Goal: Information Seeking & Learning: Learn about a topic

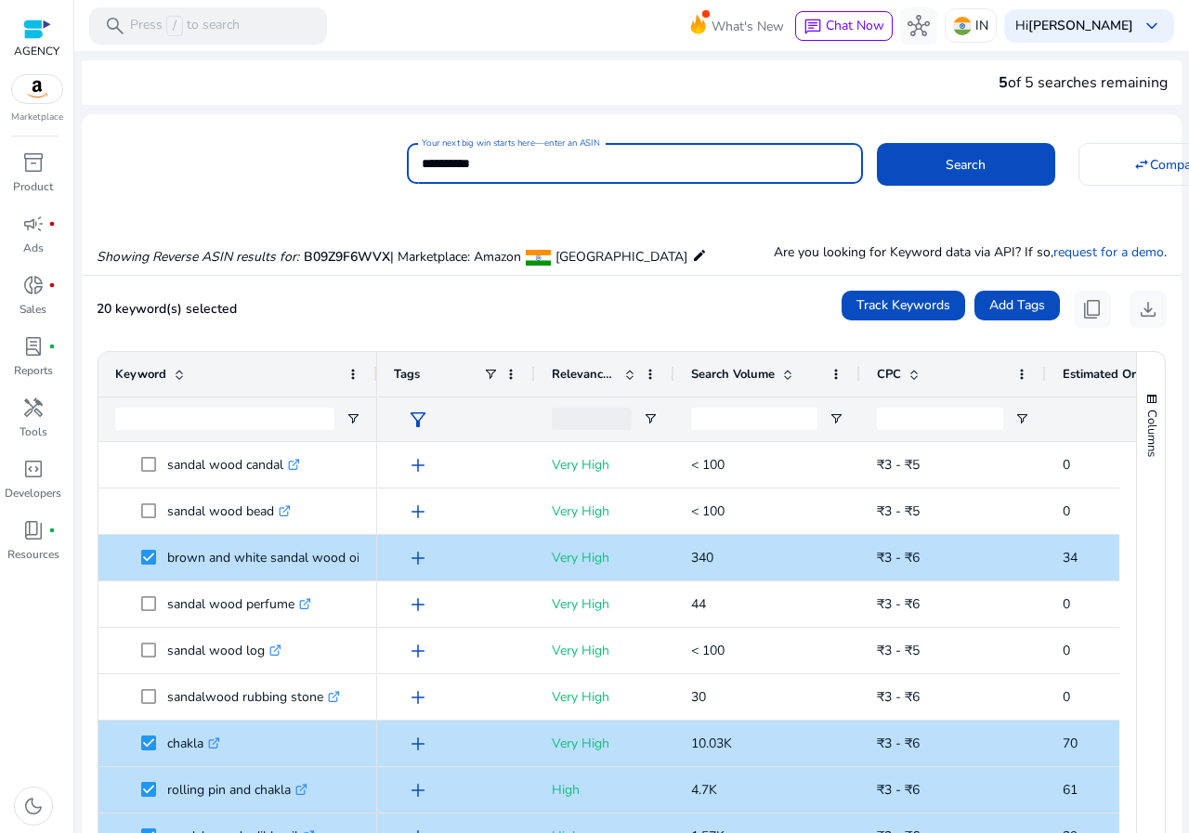
click at [555, 160] on input "**********" at bounding box center [635, 163] width 426 height 20
paste input
click at [895, 158] on span at bounding box center [966, 164] width 178 height 45
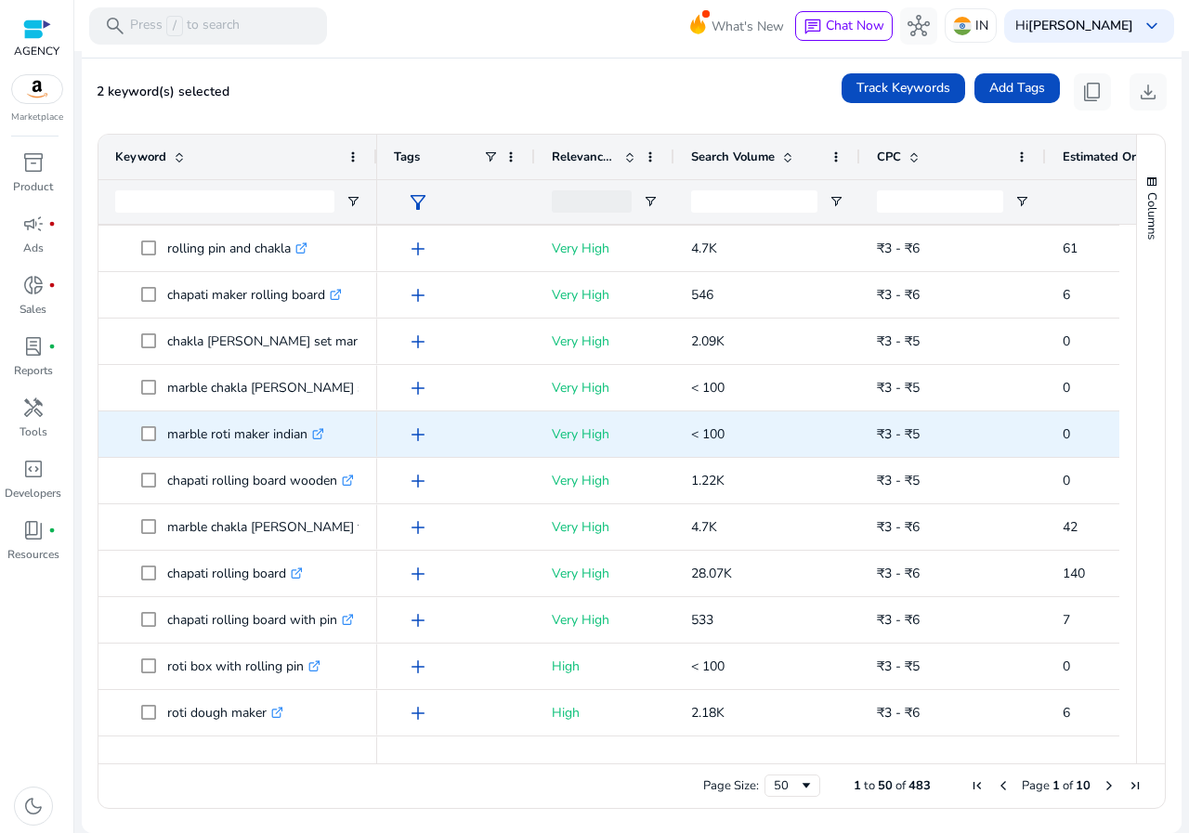
scroll to position [743, 0]
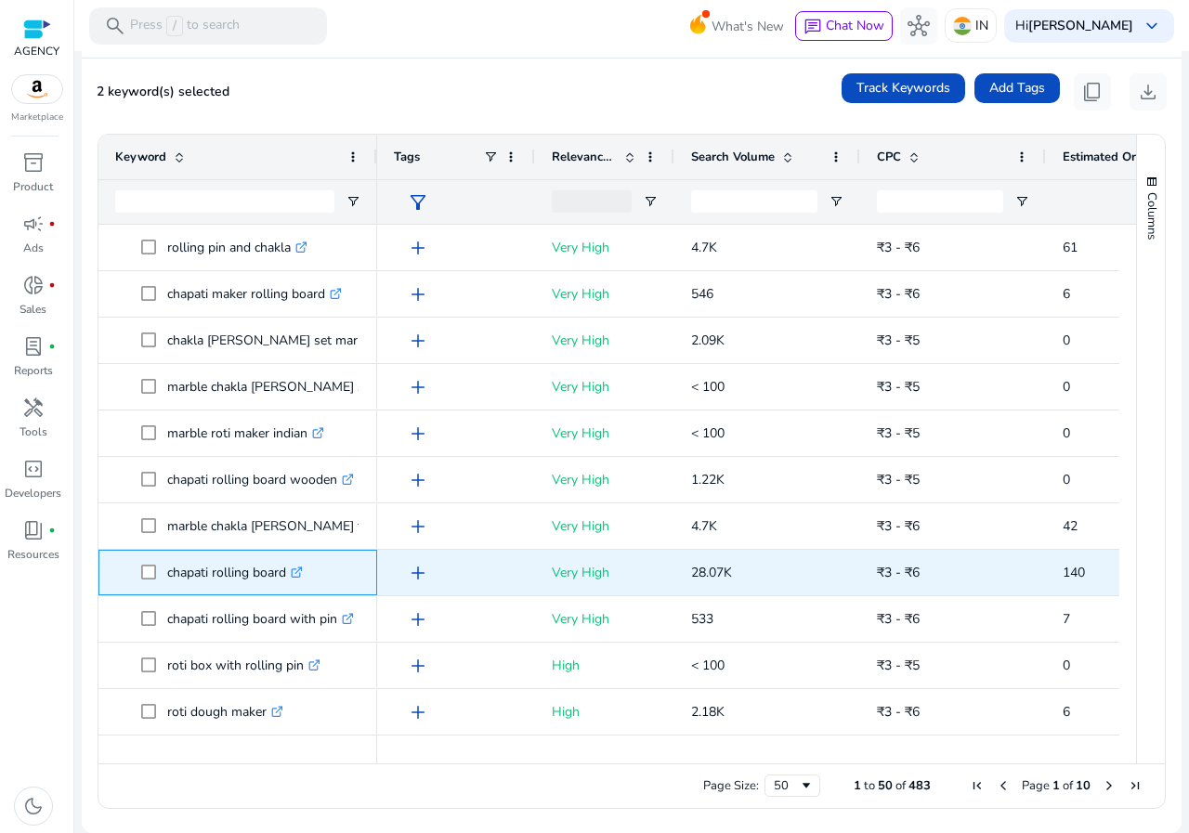
click at [138, 574] on span "chapati rolling board .st0{fill:#2c8af8}" at bounding box center [237, 573] width 245 height 38
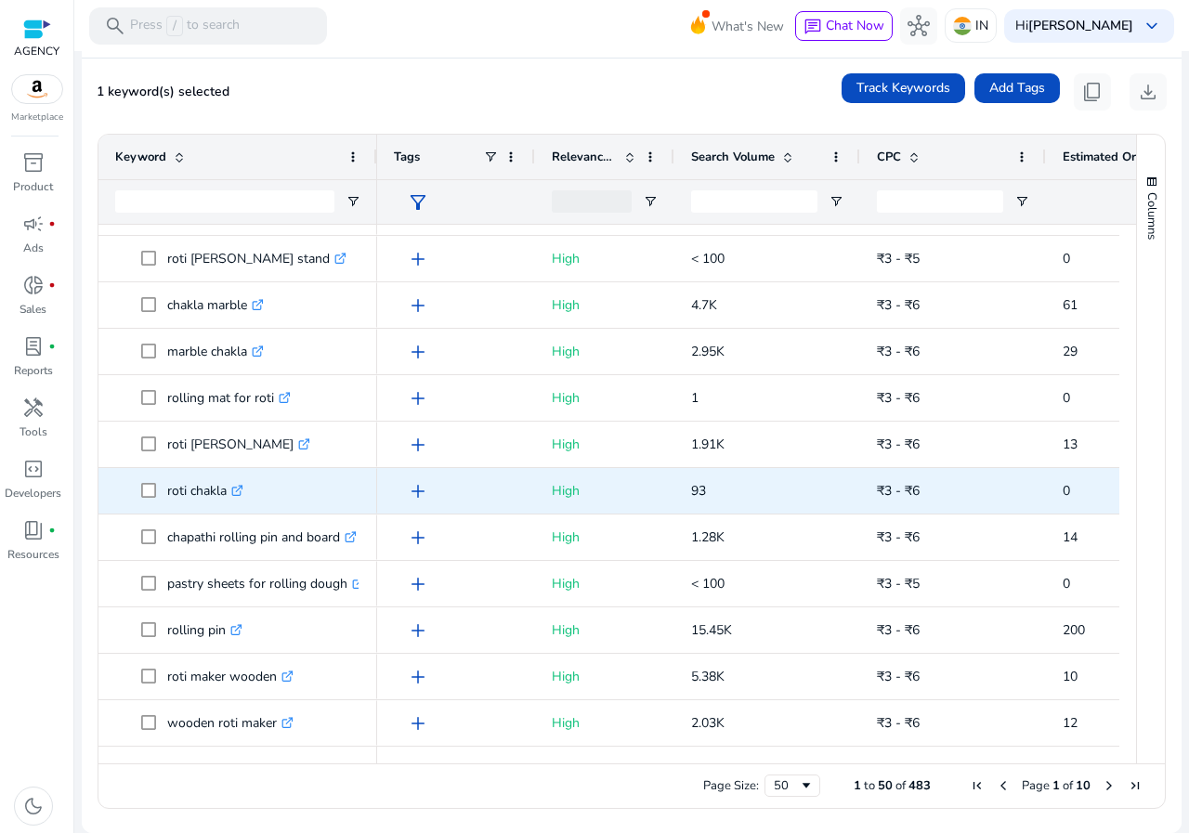
scroll to position [1393, 0]
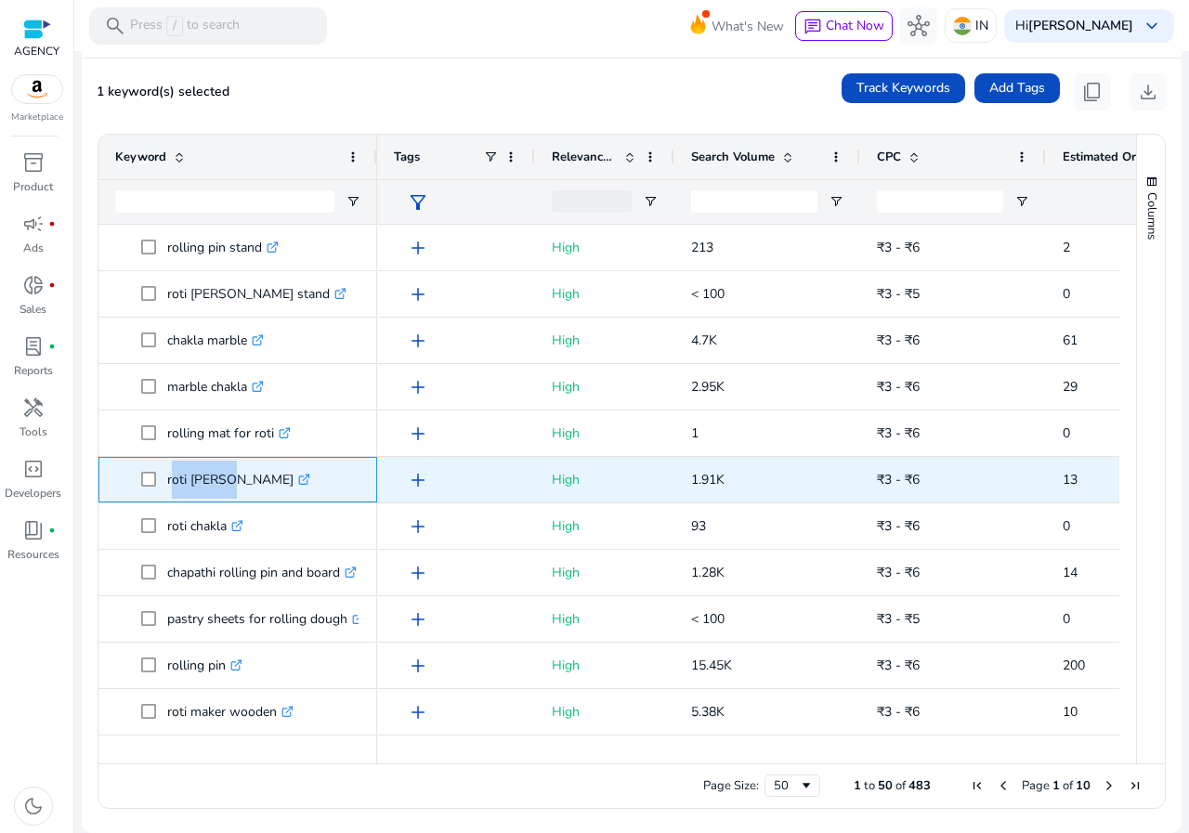
drag, startPoint x: 168, startPoint y: 475, endPoint x: 224, endPoint y: 479, distance: 55.9
click at [224, 479] on p "roti [PERSON_NAME] .st0{fill:#2c8af8}" at bounding box center [238, 480] width 143 height 38
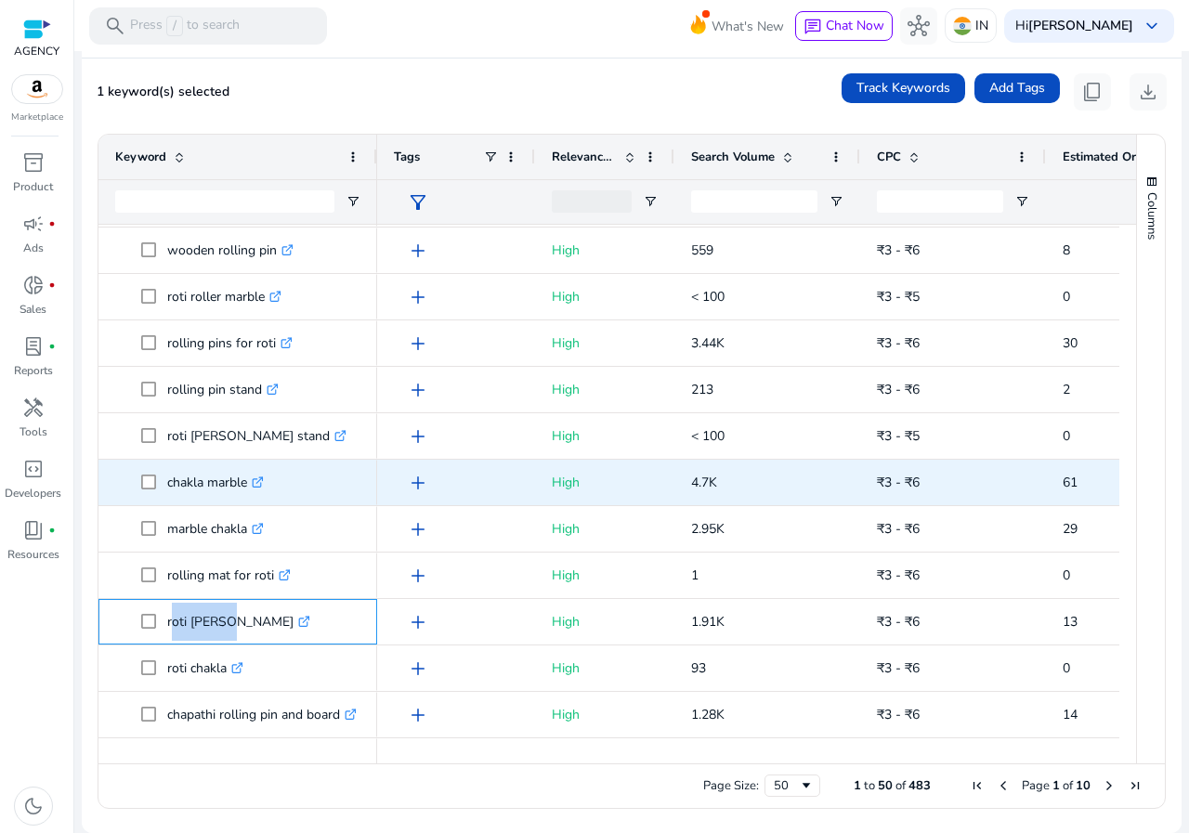
scroll to position [1208, 0]
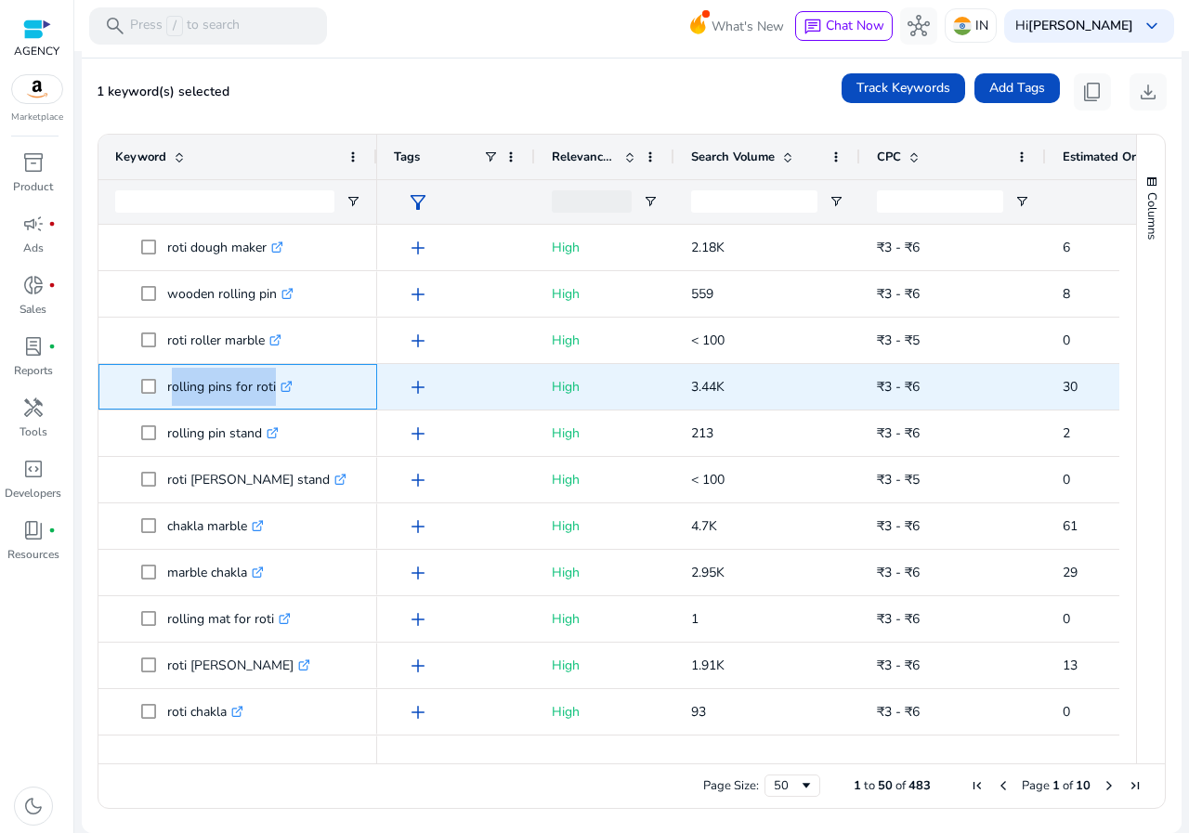
drag, startPoint x: 169, startPoint y: 386, endPoint x: 269, endPoint y: 394, distance: 100.6
click at [269, 394] on p "rolling pins for roti .st0{fill:#2c8af8}" at bounding box center [229, 387] width 125 height 38
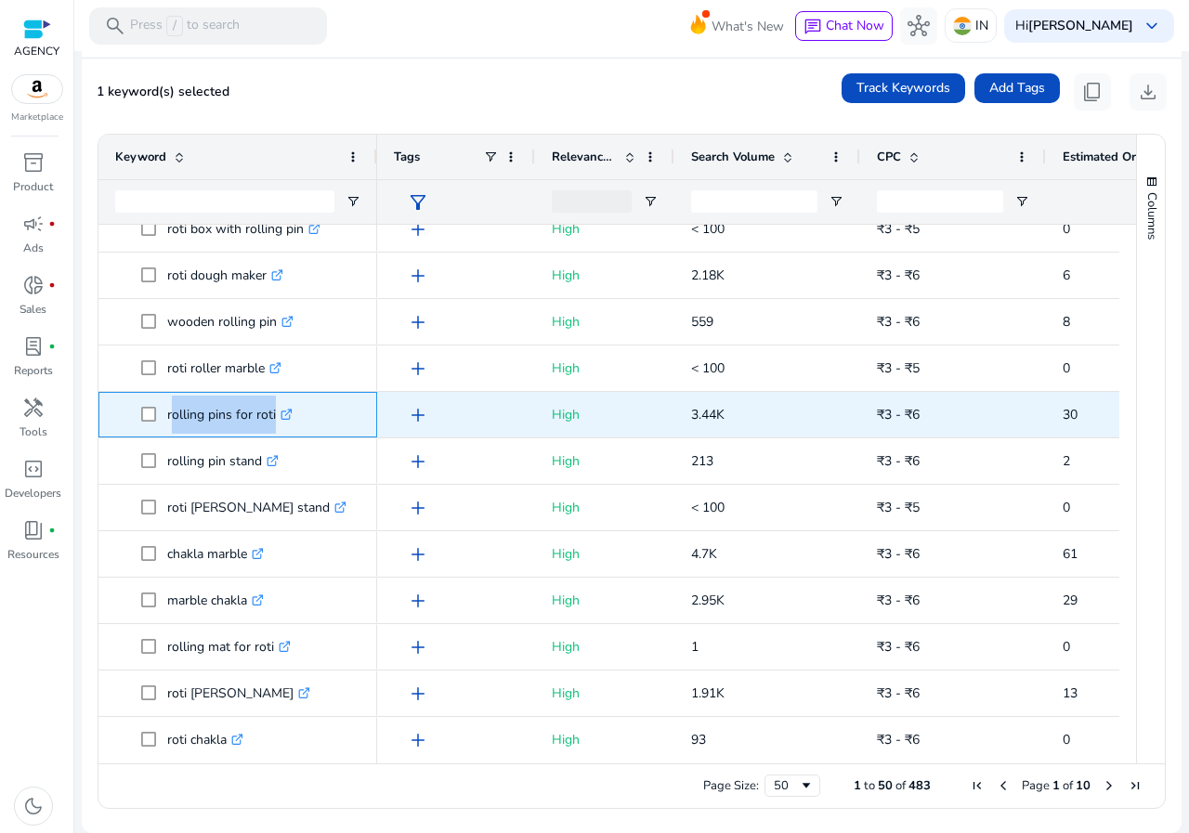
scroll to position [1022, 0]
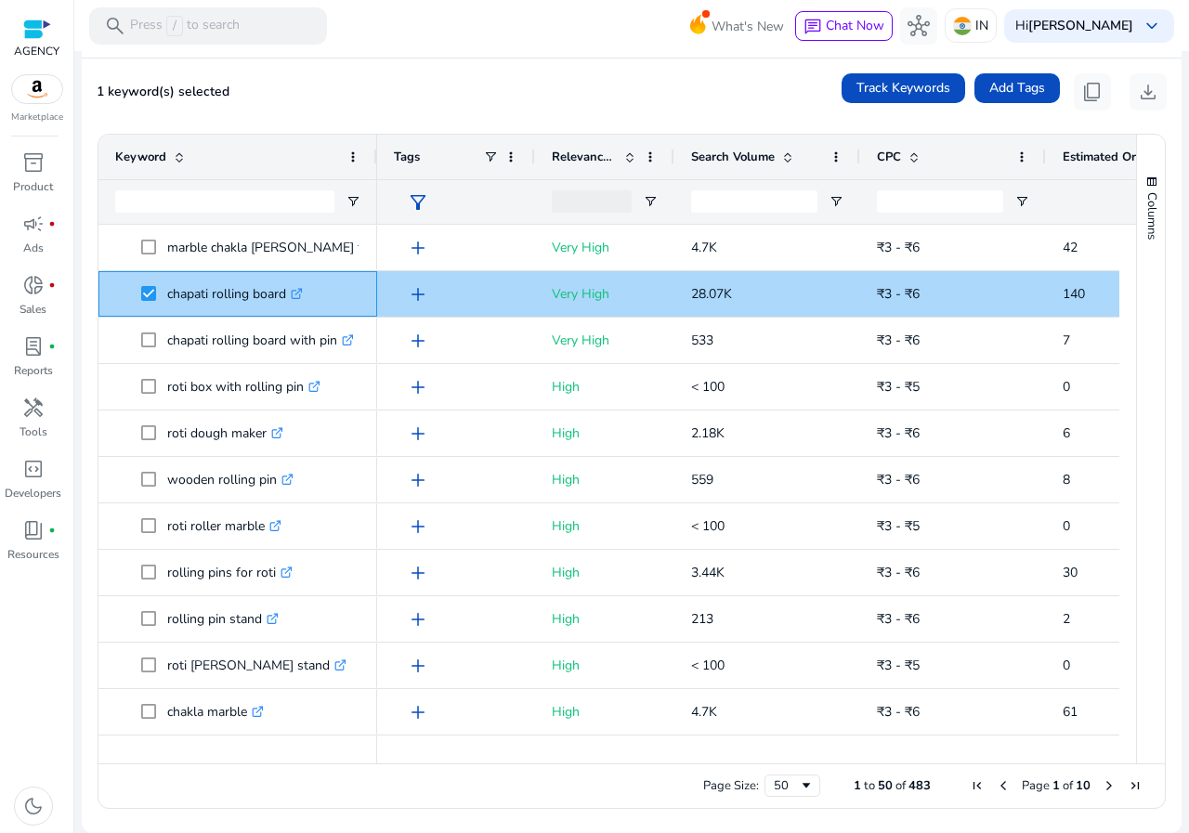
click at [190, 296] on p "chapati rolling board .st0{fill:#2c8af8}" at bounding box center [235, 294] width 136 height 38
drag, startPoint x: 162, startPoint y: 294, endPoint x: 285, endPoint y: 301, distance: 123.7
click at [285, 301] on span "chapati rolling board .st0{fill:#2c8af8}" at bounding box center [250, 294] width 219 height 38
copy span "chapati rolling board"
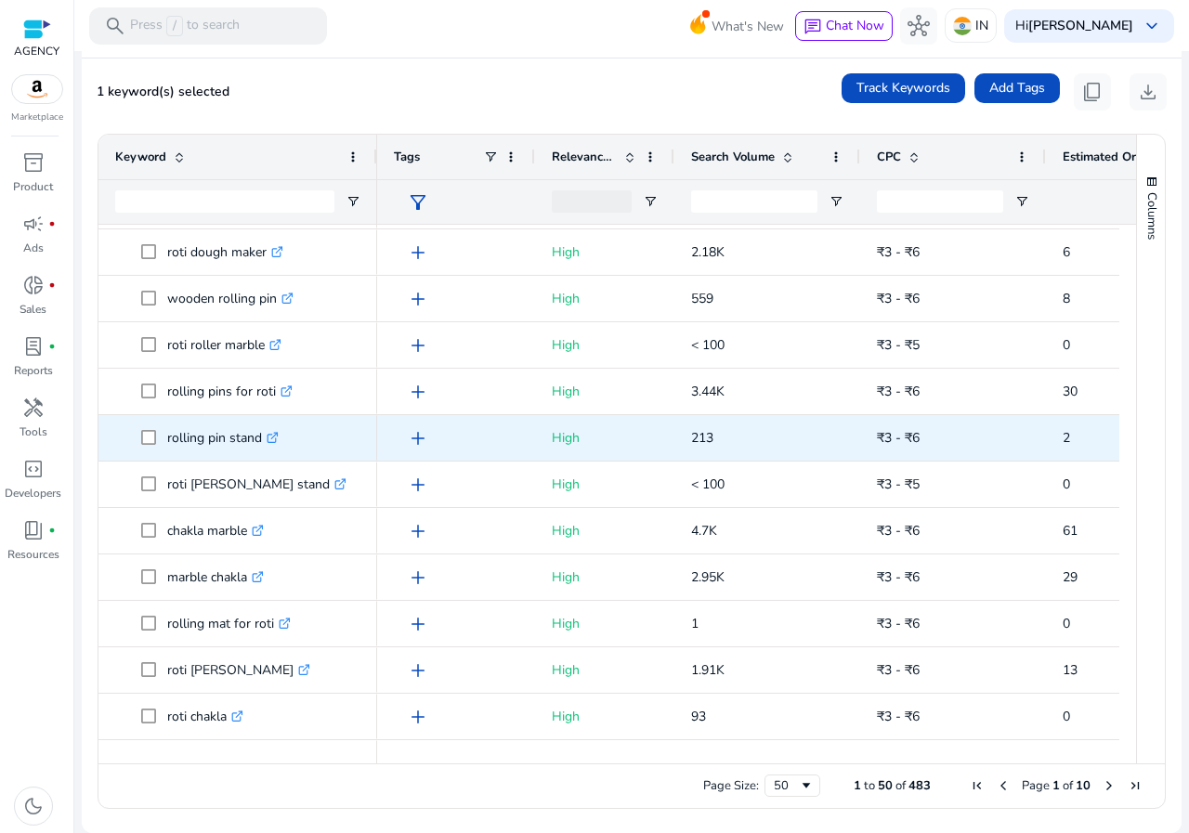
scroll to position [1208, 0]
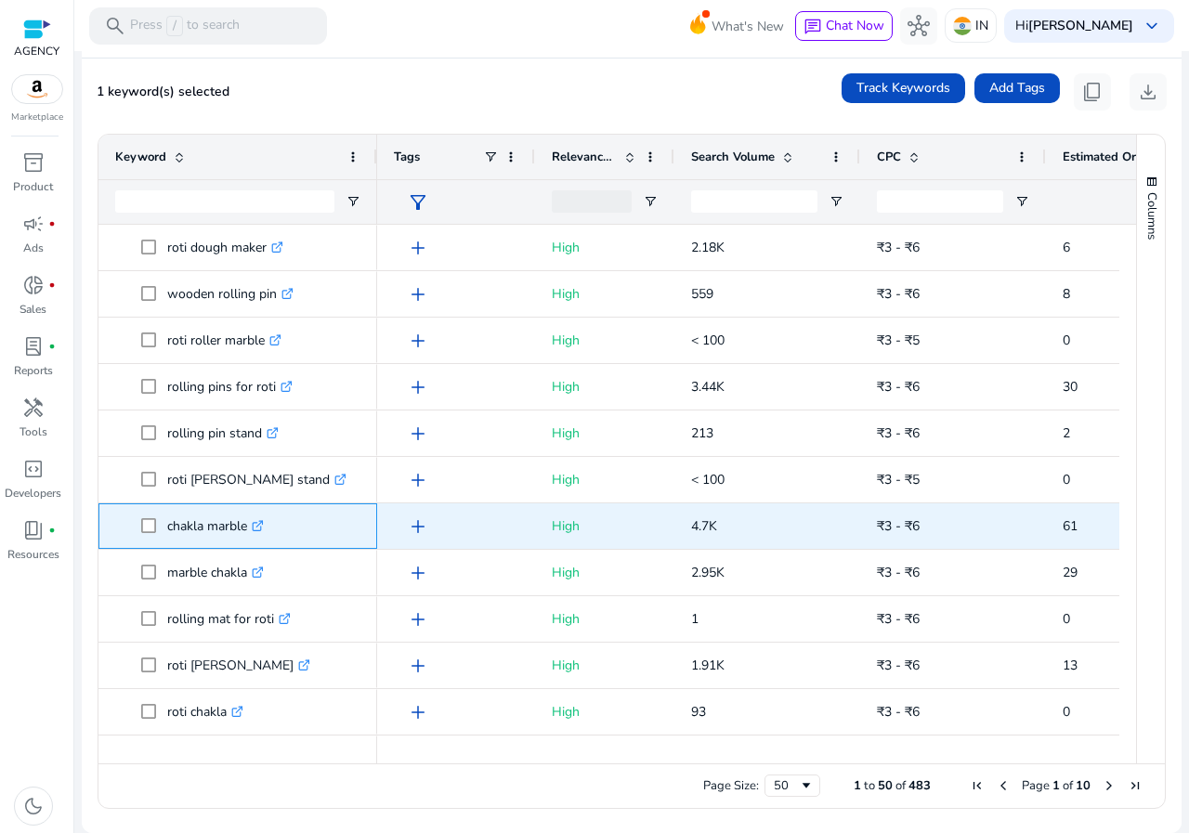
drag, startPoint x: 170, startPoint y: 523, endPoint x: 246, endPoint y: 531, distance: 76.6
click at [246, 531] on p "chakla marble .st0{fill:#2c8af8}" at bounding box center [215, 526] width 97 height 38
copy p "chakla marble"
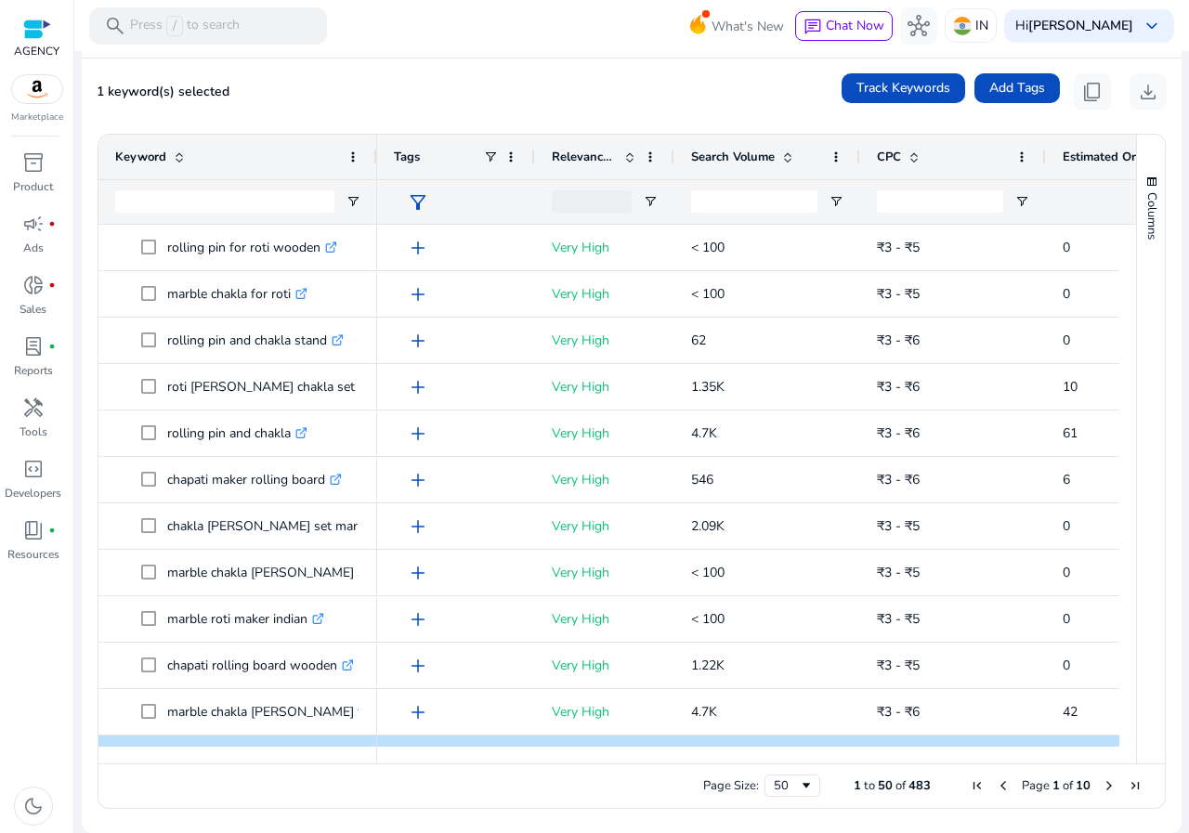
scroll to position [1022, 0]
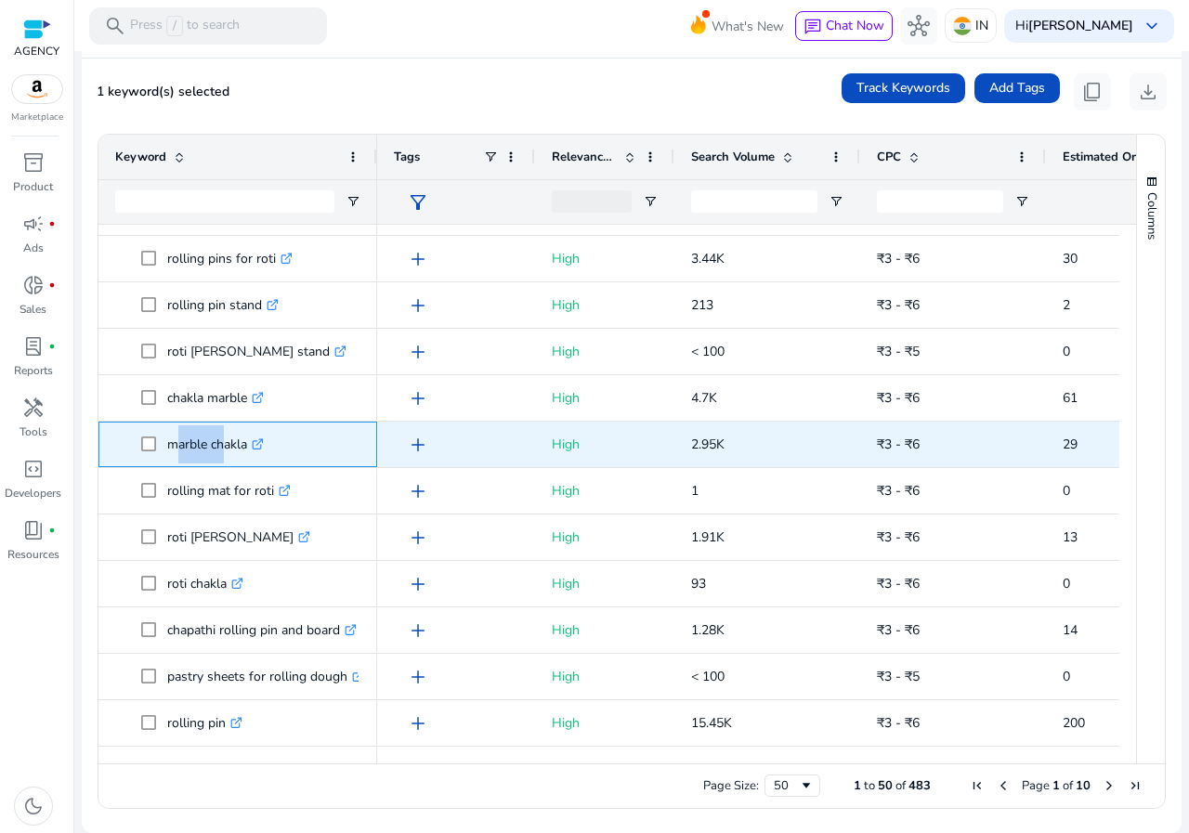
drag, startPoint x: 168, startPoint y: 446, endPoint x: 213, endPoint y: 445, distance: 44.6
click at [213, 445] on p "marble chakla .st0{fill:#2c8af8}" at bounding box center [215, 444] width 97 height 38
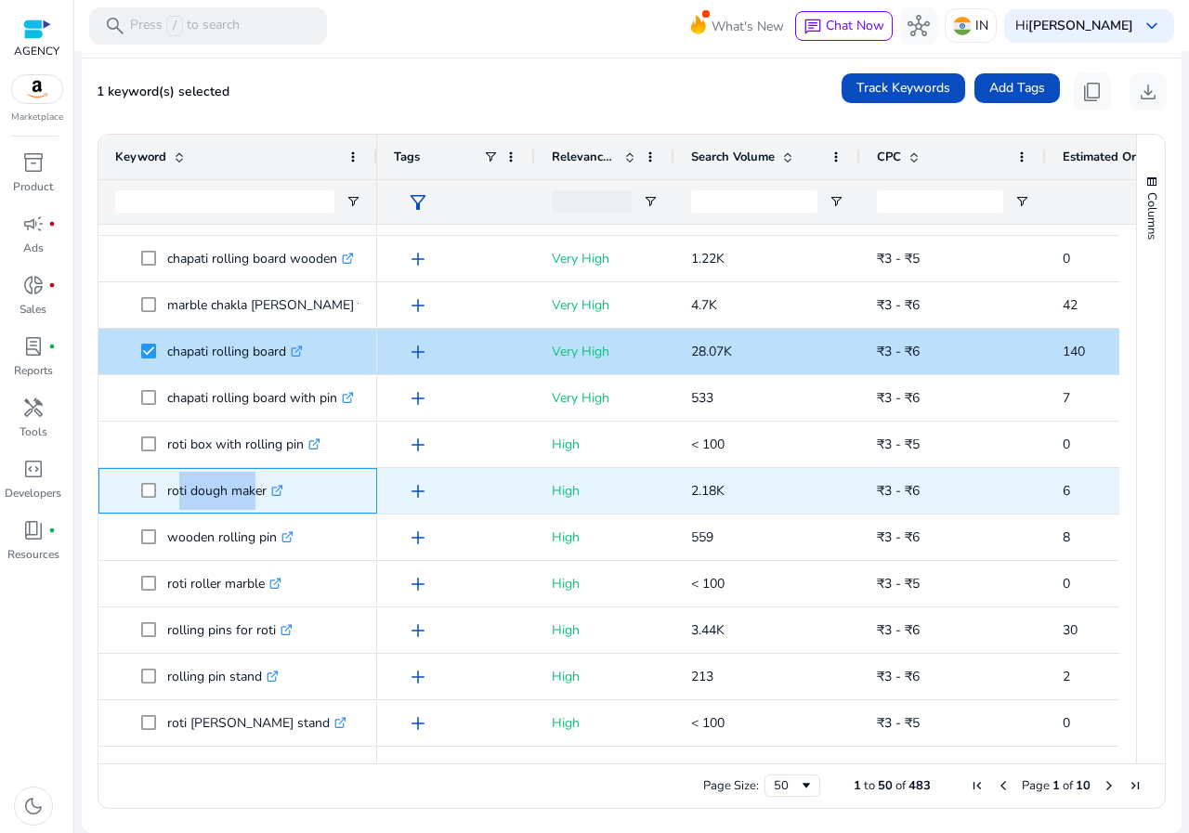
drag, startPoint x: 171, startPoint y: 493, endPoint x: 249, endPoint y: 486, distance: 78.4
click at [249, 486] on p "roti dough maker .st0{fill:#2c8af8}" at bounding box center [225, 491] width 116 height 38
click at [242, 486] on p "roti dough maker .st0{fill:#2c8af8}" at bounding box center [225, 491] width 116 height 38
click at [241, 486] on p "roti dough maker .st0{fill:#2c8af8}" at bounding box center [225, 491] width 116 height 38
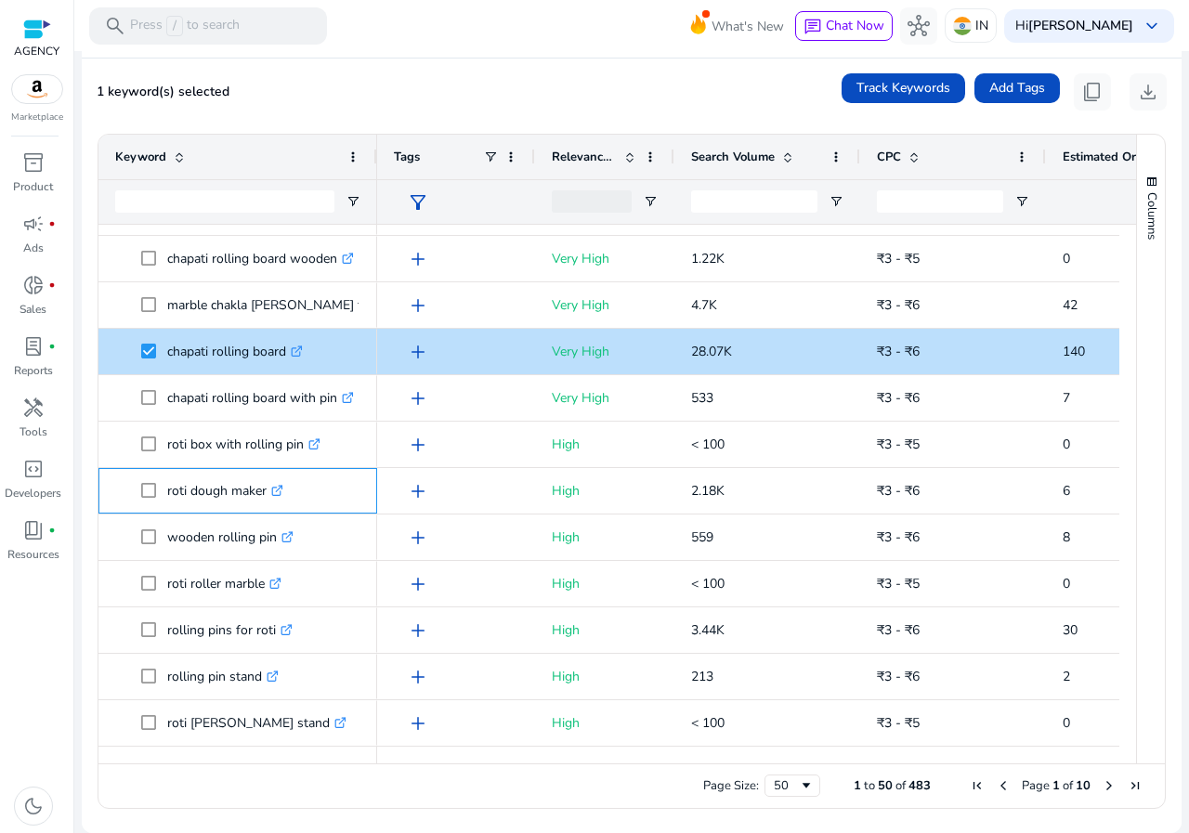
scroll to position [32, 0]
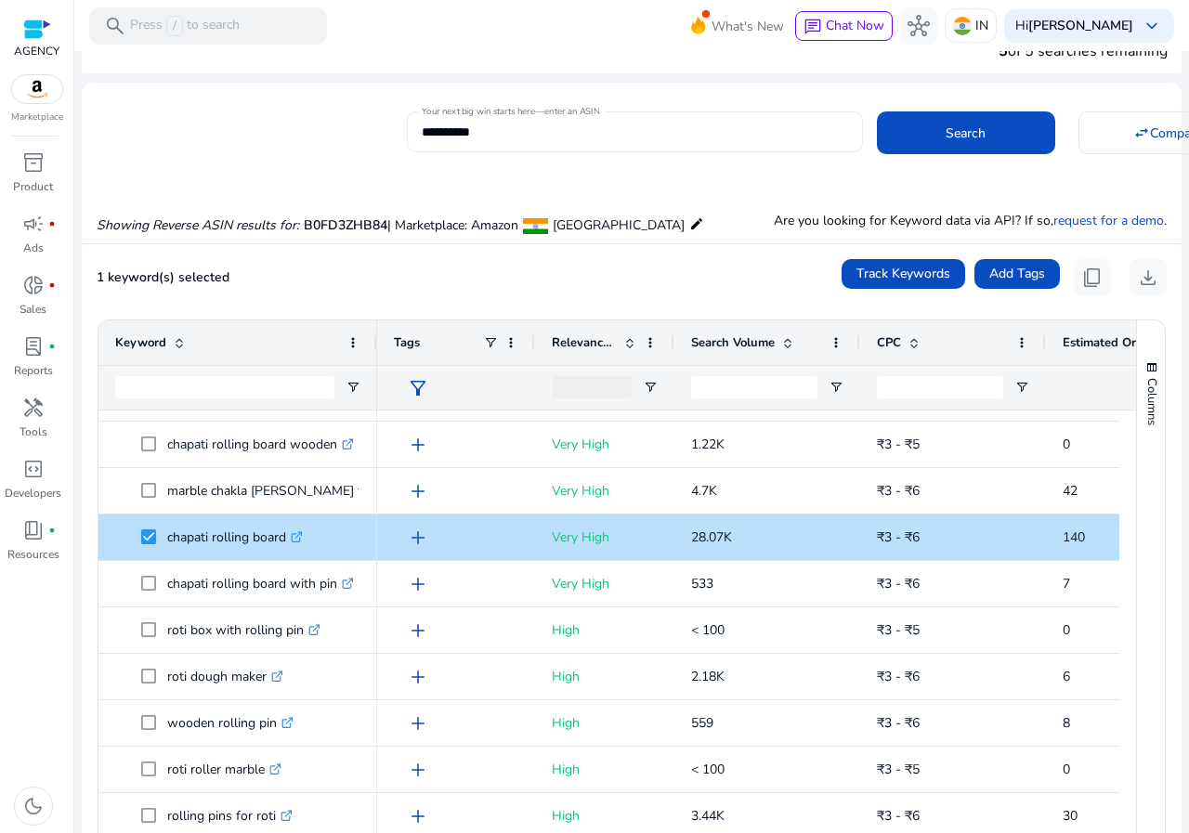
click at [461, 138] on input "**********" at bounding box center [635, 132] width 426 height 20
paste input
type input "**********"
click at [527, 160] on mat-card "**********" at bounding box center [632, 129] width 1100 height 75
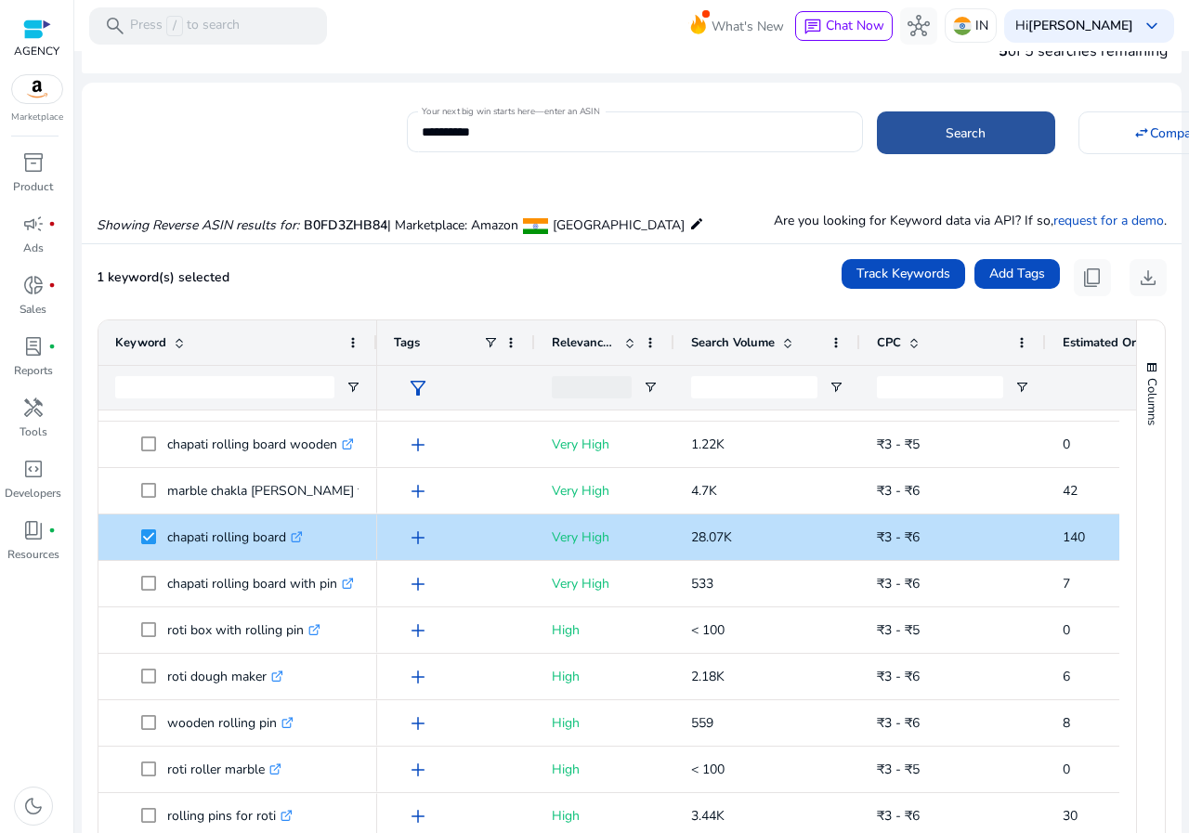
click at [942, 143] on span at bounding box center [966, 133] width 178 height 45
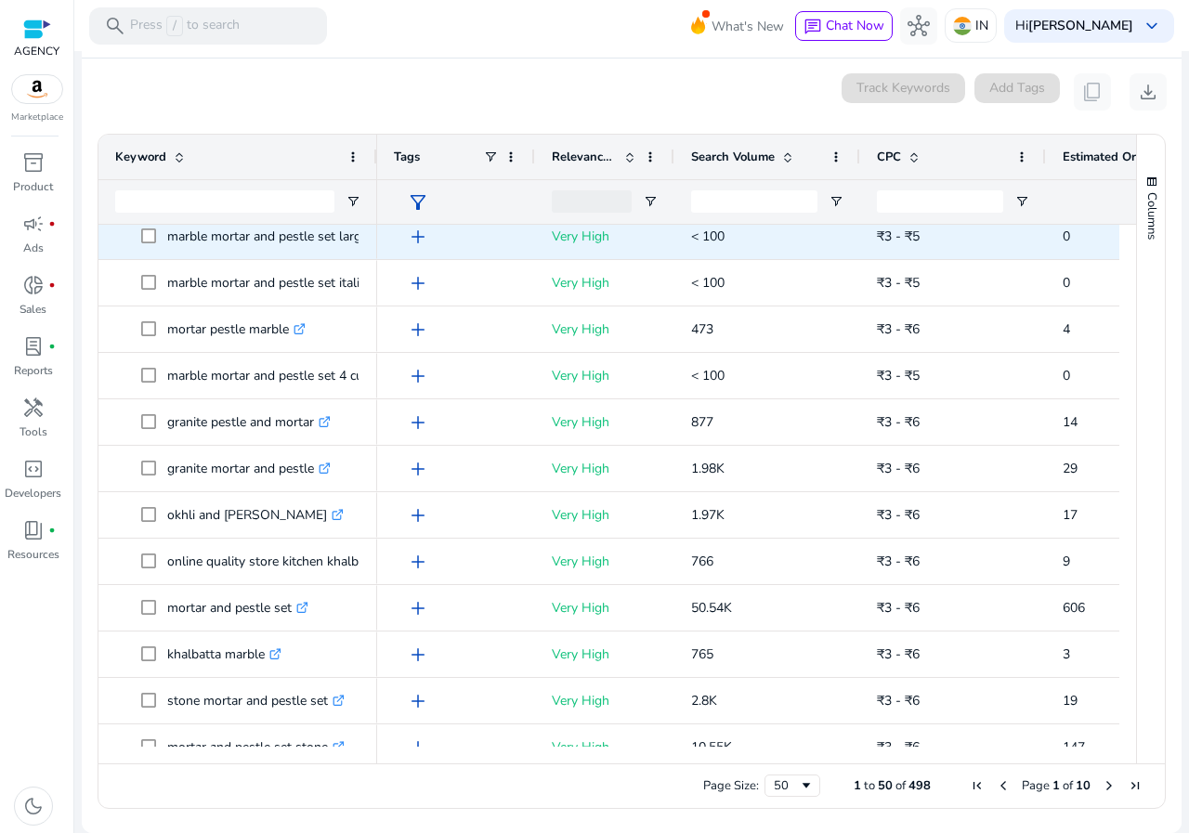
scroll to position [372, 0]
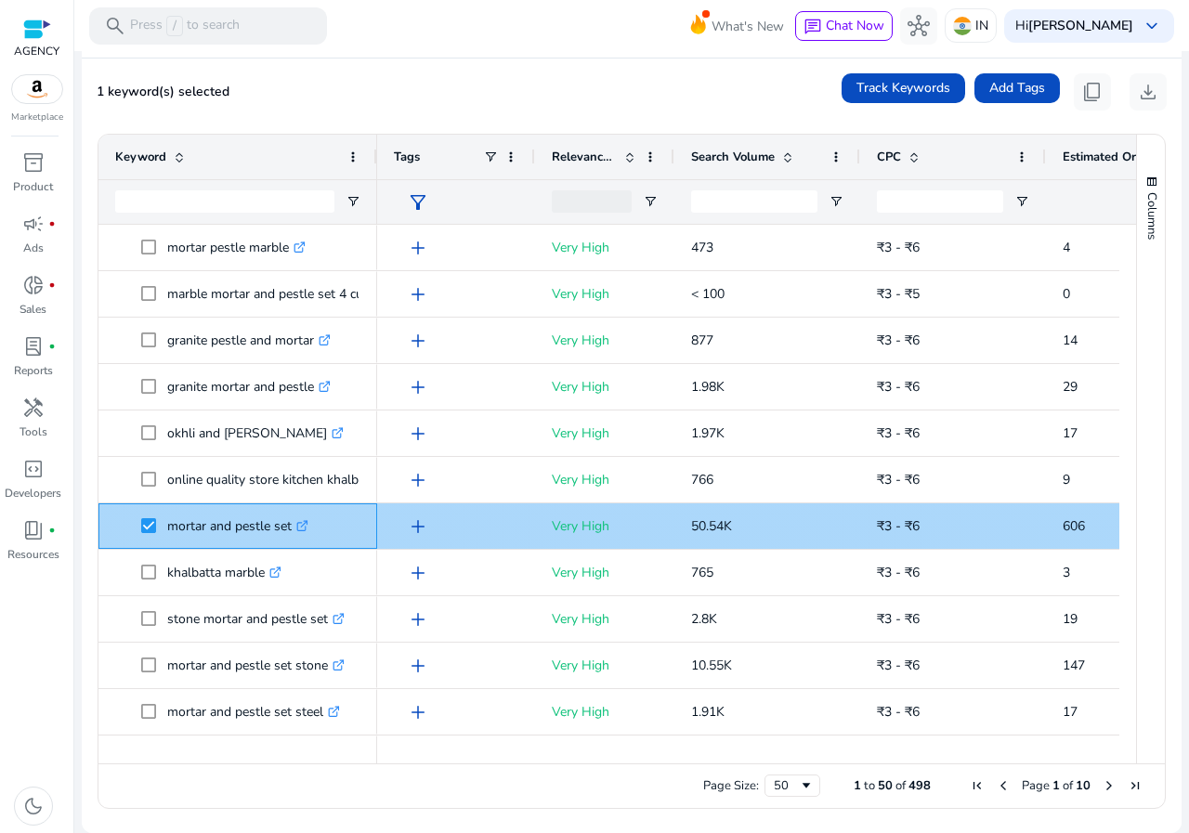
drag, startPoint x: 165, startPoint y: 525, endPoint x: 294, endPoint y: 533, distance: 128.5
click at [294, 533] on span "mortar and pestle set .st0{fill:#2c8af8}" at bounding box center [250, 526] width 219 height 38
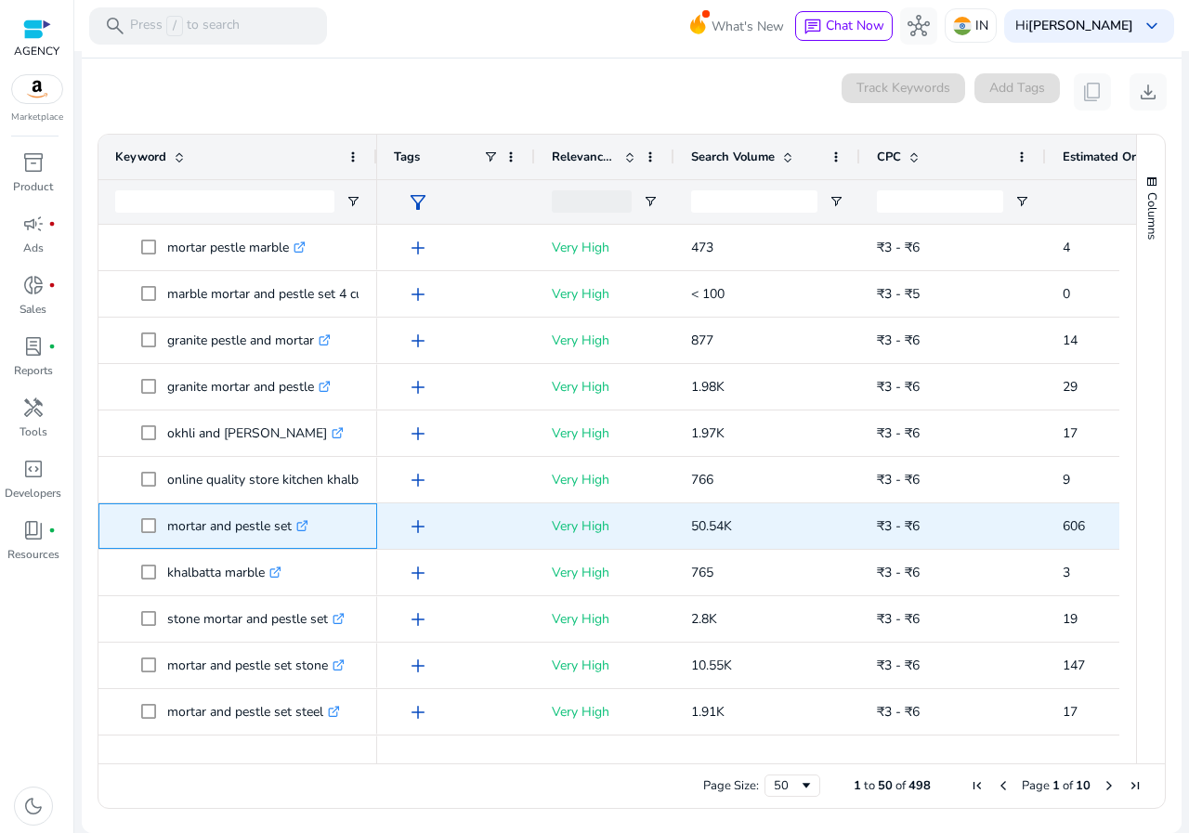
copy span "mortar and pestle set"
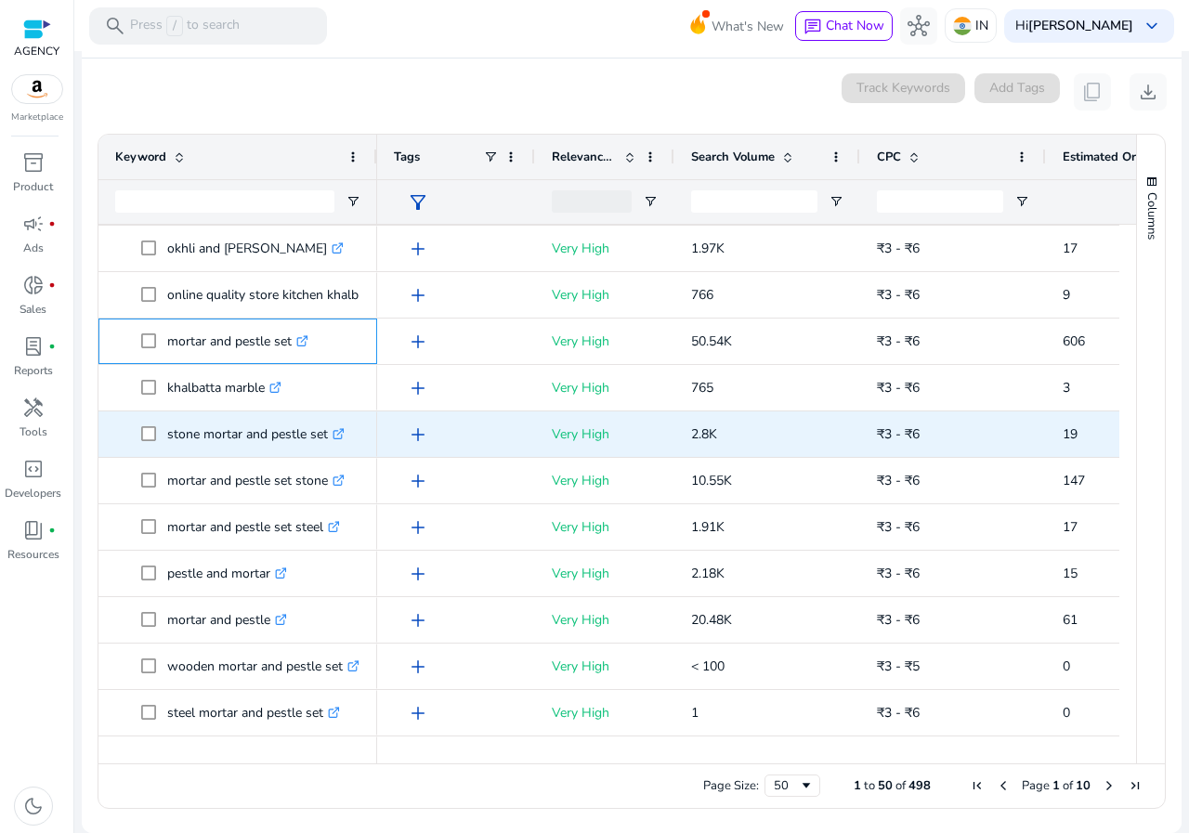
scroll to position [557, 0]
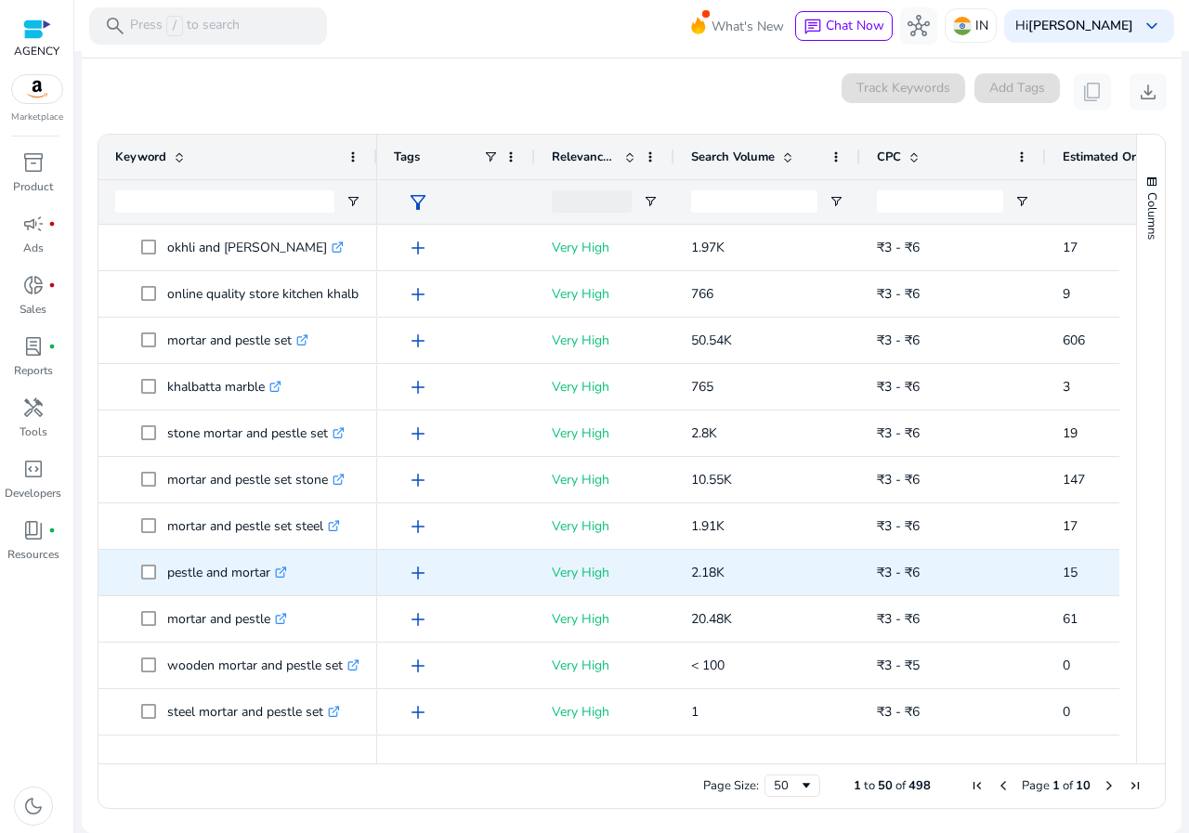
click at [192, 561] on p "pestle and mortar .st0{fill:#2c8af8}" at bounding box center [227, 573] width 120 height 38
click at [193, 565] on p "pestle and mortar .st0{fill:#2c8af8}" at bounding box center [227, 573] width 120 height 38
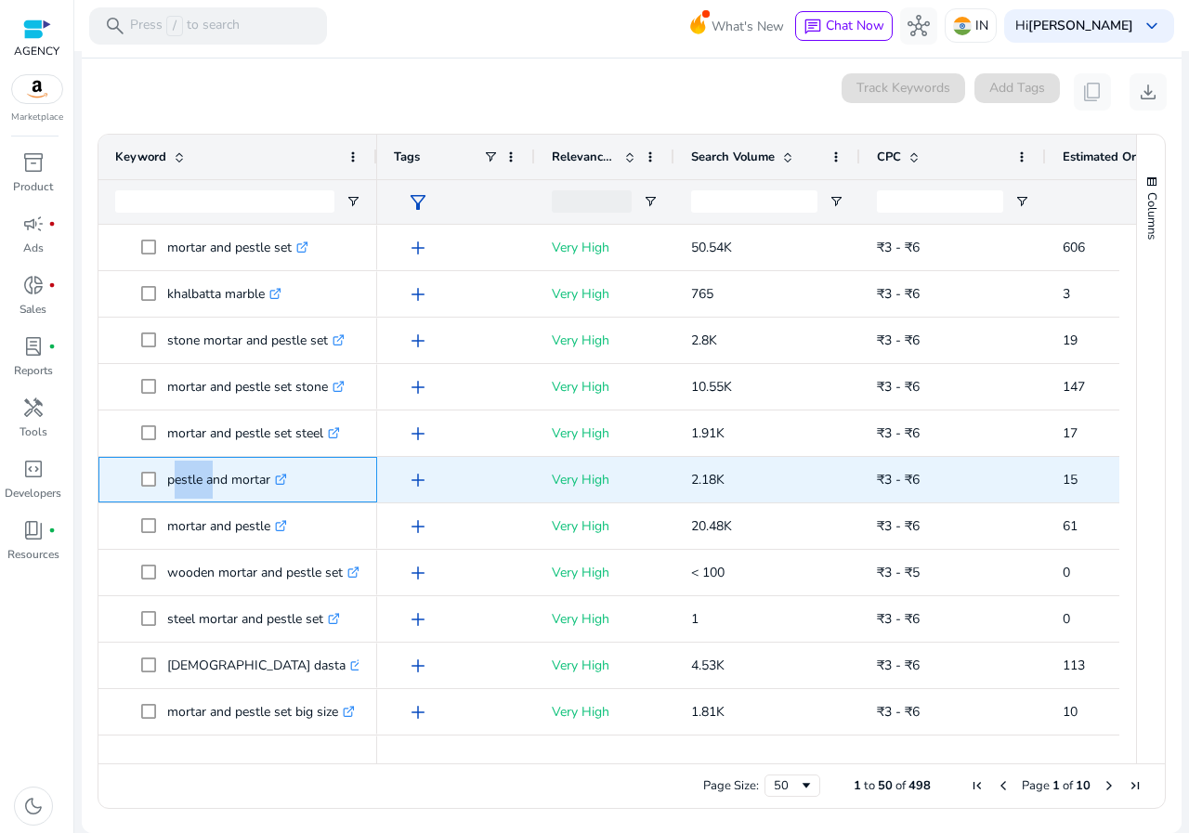
scroll to position [836, 0]
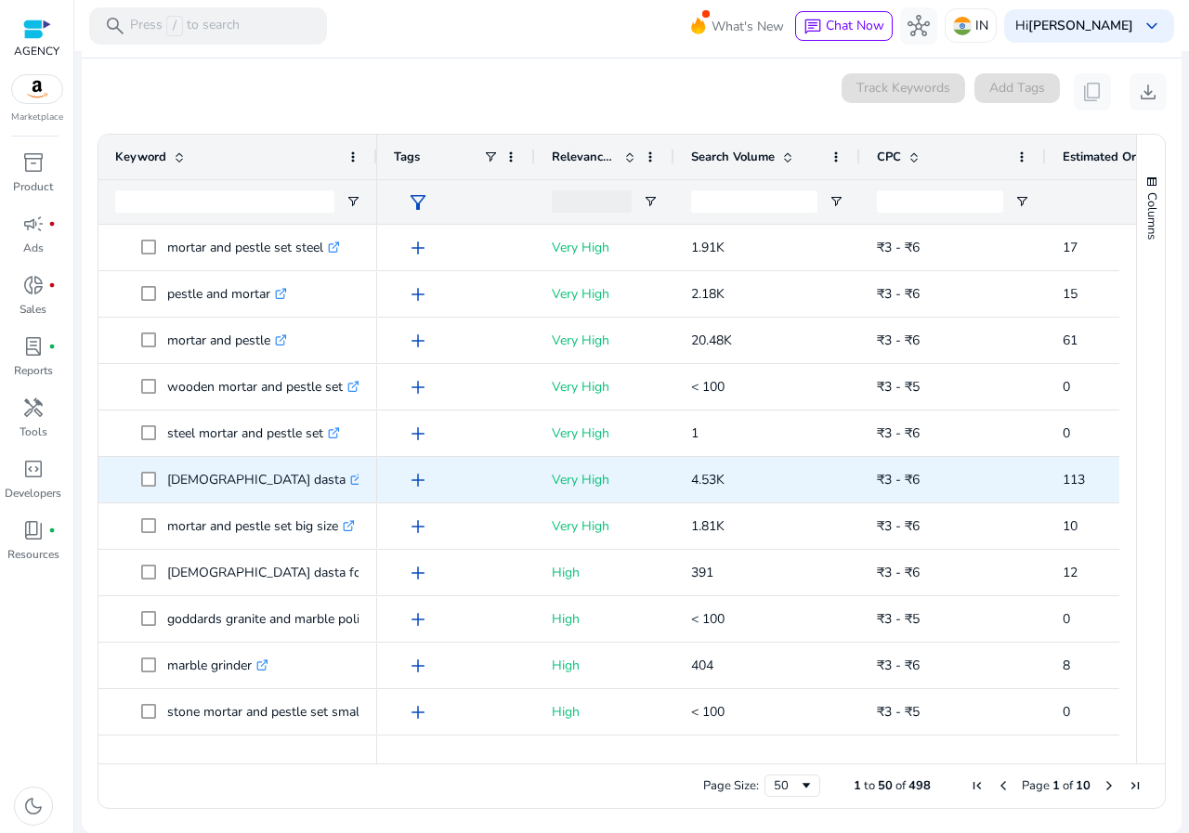
click at [203, 480] on p "imam dasta .st0{fill:#2c8af8}" at bounding box center [264, 480] width 195 height 38
copy p "[DEMOGRAPHIC_DATA] dasta"
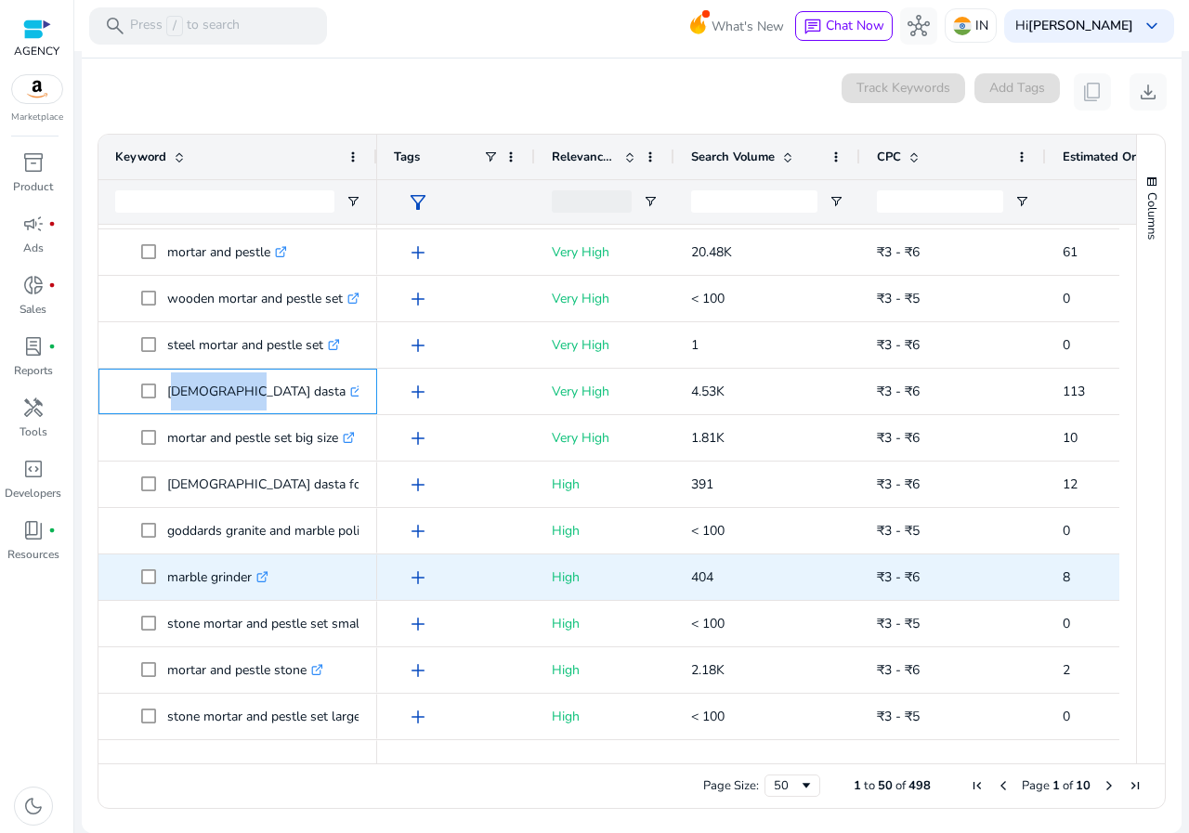
scroll to position [1022, 0]
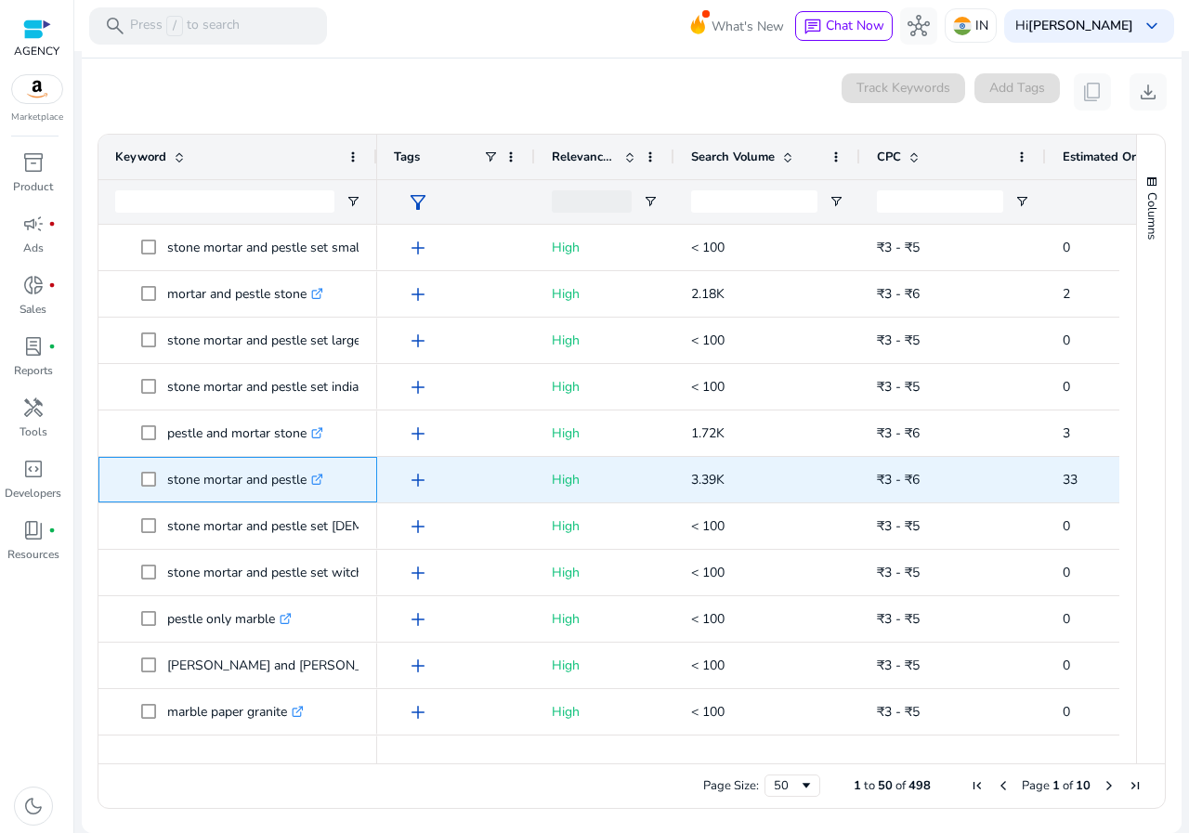
drag, startPoint x: 167, startPoint y: 479, endPoint x: 306, endPoint y: 479, distance: 138.4
click at [306, 479] on p "stone mortar and pestle .st0{fill:#2c8af8}" at bounding box center [245, 480] width 156 height 38
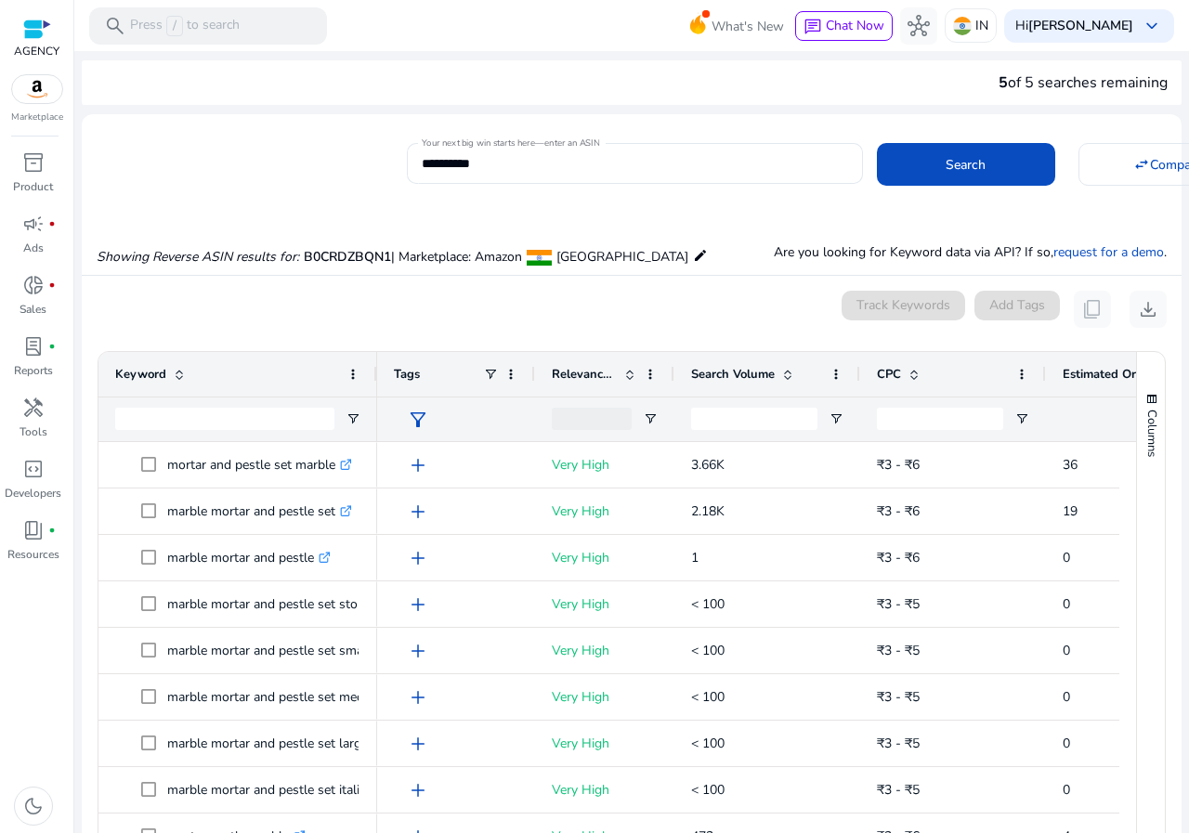
scroll to position [217, 0]
